Goal: Complete application form: Complete application form

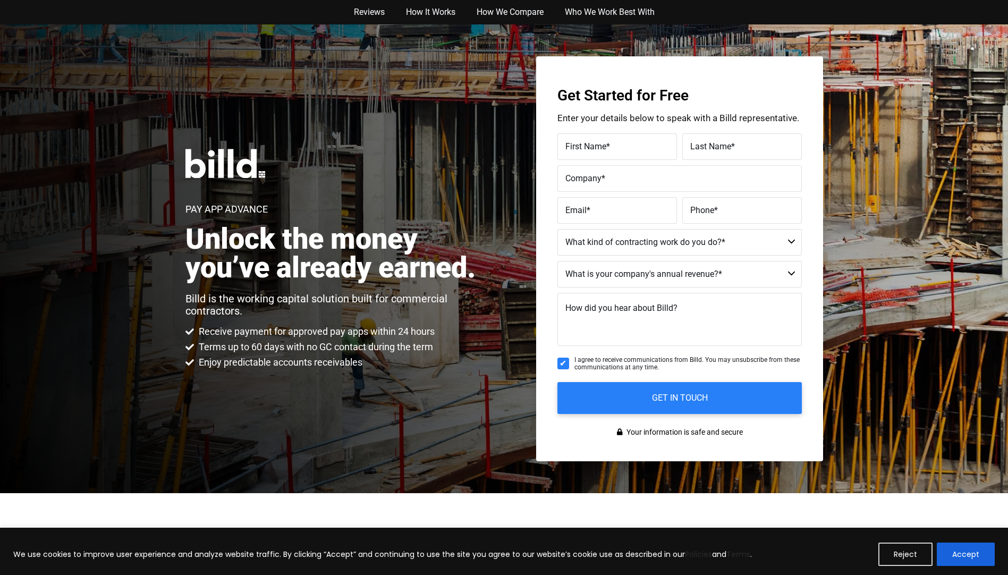
click at [614, 151] on label "First Name *" at bounding box center [617, 146] width 104 height 15
click at [614, 151] on input "First Name *" at bounding box center [617, 146] width 120 height 27
type input "Cher"
type input "Moser"
type input "COH"
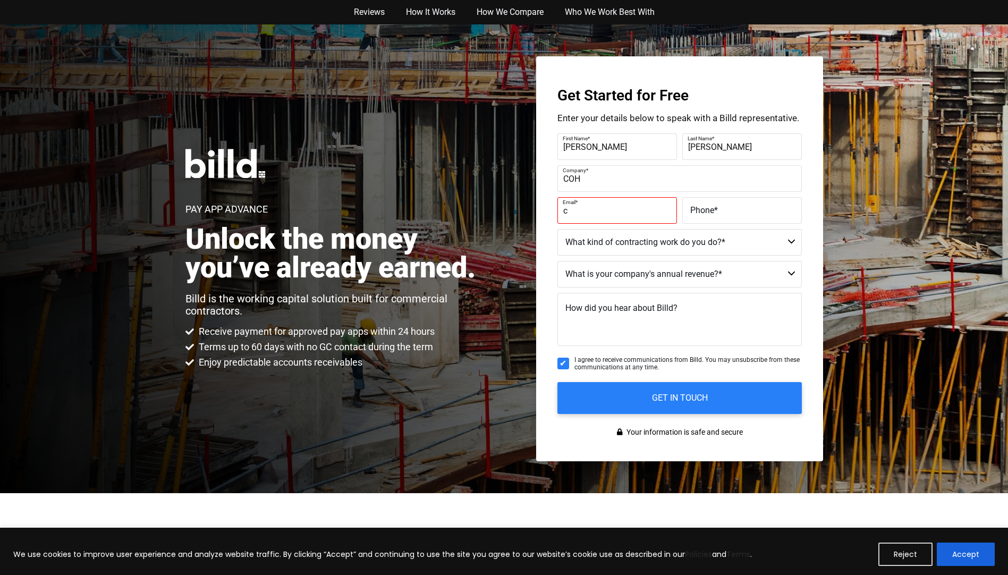
type input "cherm60@yahoo.com"
type input "(412) 901-7919"
click at [674, 246] on select "Commercial Commercial and Residential Residential Not a Contractor" at bounding box center [679, 242] width 244 height 27
select select "Not a Contractor"
click at [557, 229] on select "Commercial Commercial and Residential Residential Not a Contractor" at bounding box center [679, 242] width 244 height 27
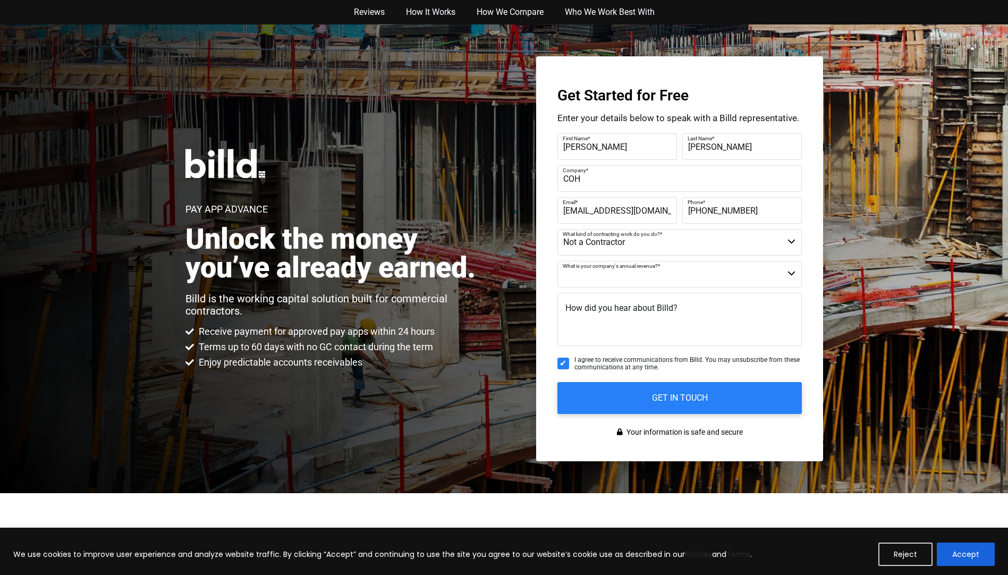
click at [673, 273] on select "$40M + $25M - $40M $8M - $25M $4M - $8M $2M - $4M $1M - $2M Less than $1M" at bounding box center [679, 274] width 244 height 27
select select "$4M - $8M"
click at [557, 261] on select "$40M + $25M - $40M $8M - $25M $4M - $8M $2M - $4M $1M - $2M Less than $1M" at bounding box center [679, 274] width 244 height 27
click at [668, 397] on input "GET IN TOUCH" at bounding box center [679, 397] width 257 height 33
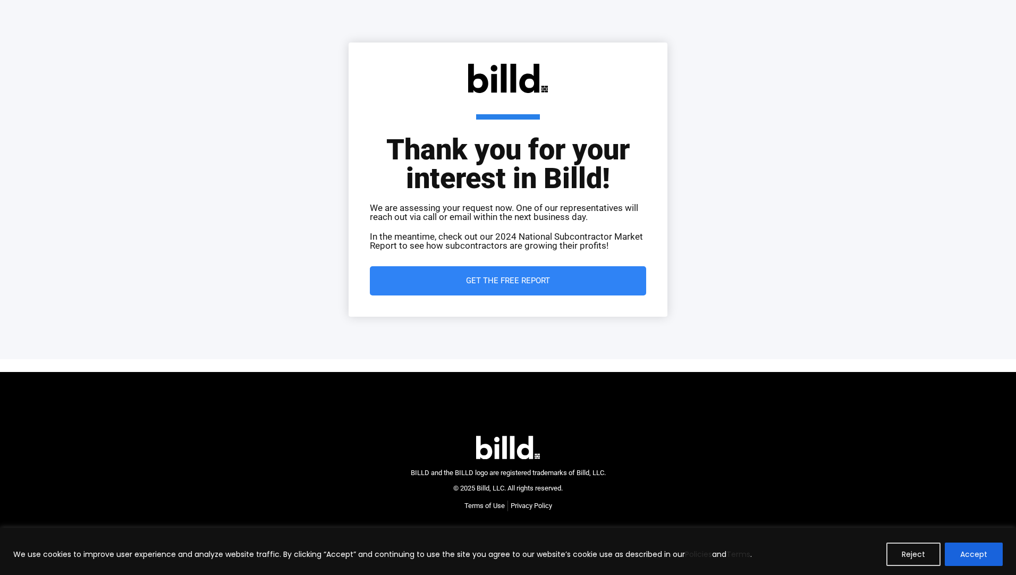
click at [562, 282] on span "Get the Free Report" at bounding box center [508, 281] width 234 height 8
